Goal: Transaction & Acquisition: Book appointment/travel/reservation

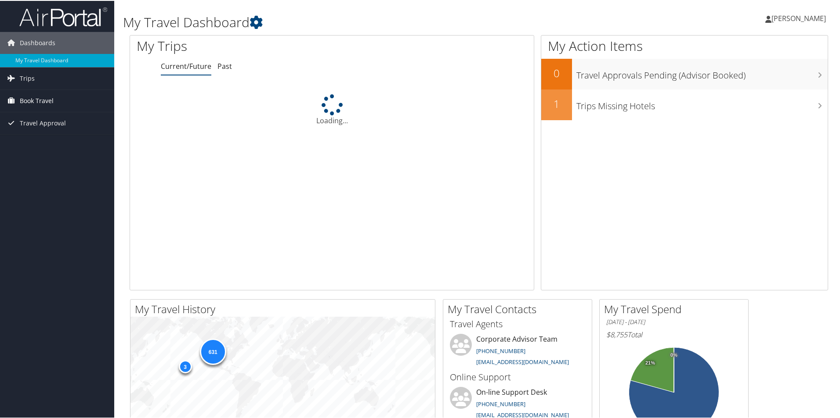
click at [43, 106] on span "Book Travel" at bounding box center [37, 100] width 34 height 22
click at [47, 132] on link "Book/Manage Online Trips" at bounding box center [57, 130] width 114 height 13
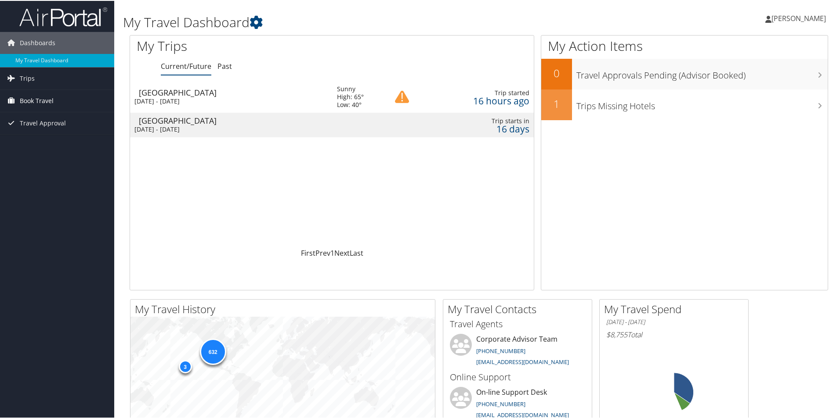
click at [68, 97] on link "Book Travel" at bounding box center [57, 100] width 114 height 22
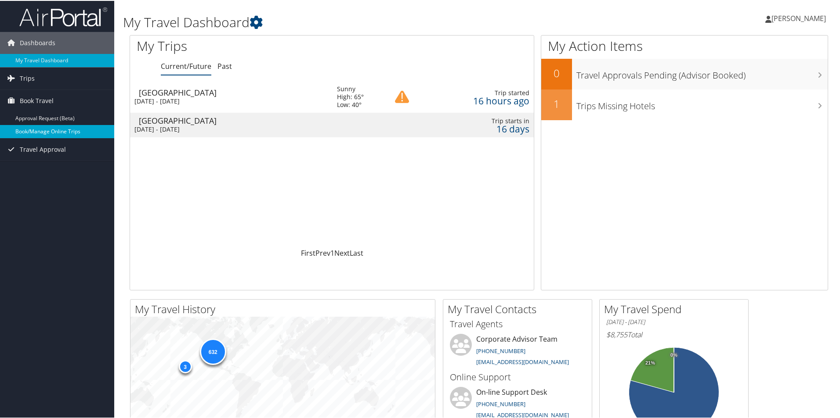
click at [71, 133] on link "Book/Manage Online Trips" at bounding box center [57, 130] width 114 height 13
